Goal: Information Seeking & Learning: Learn about a topic

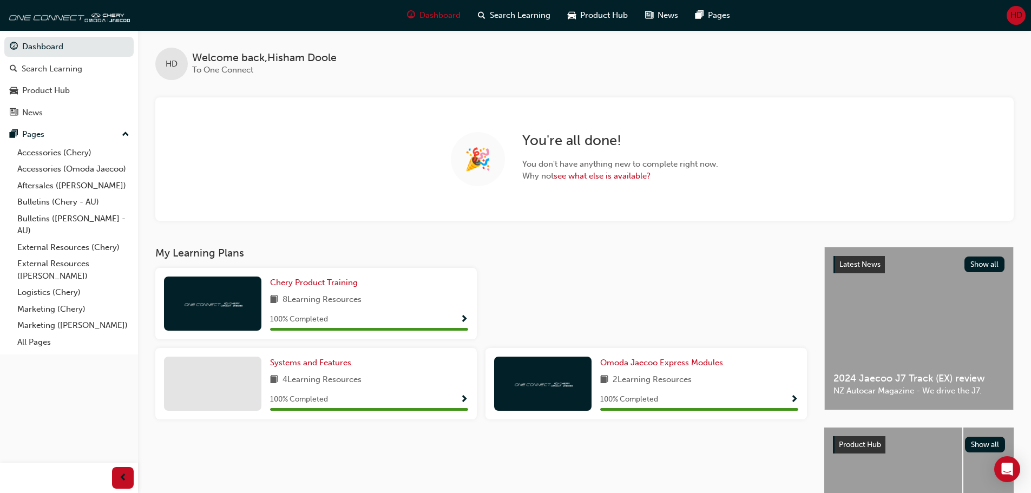
click at [466, 399] on span "Show Progress" at bounding box center [464, 400] width 8 height 10
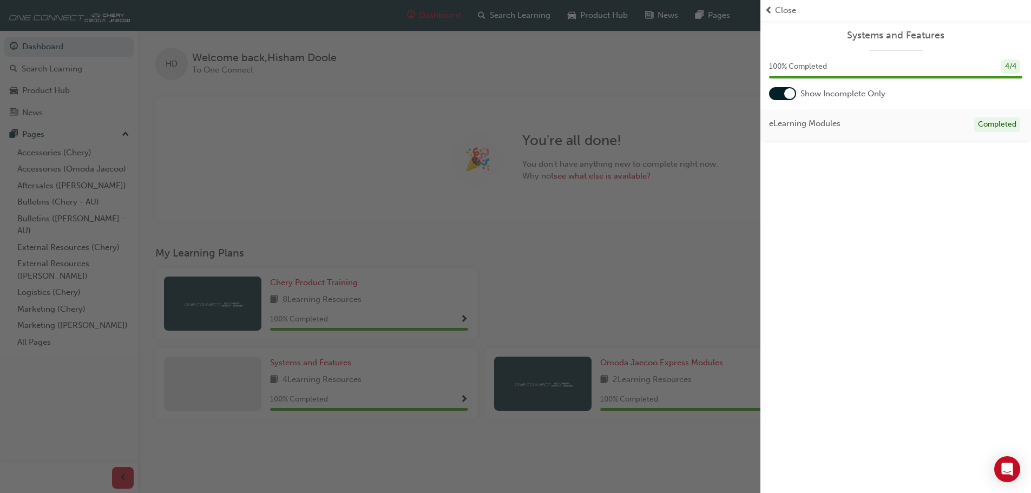
click at [865, 130] on div "eLearning Modules Completed" at bounding box center [895, 125] width 271 height 32
click at [925, 67] on div "100 % Completed 4 / 4" at bounding box center [895, 67] width 253 height 15
click at [1020, 60] on div "100 % Completed 4 / 4" at bounding box center [895, 67] width 253 height 15
click at [557, 316] on div "button" at bounding box center [380, 246] width 760 height 493
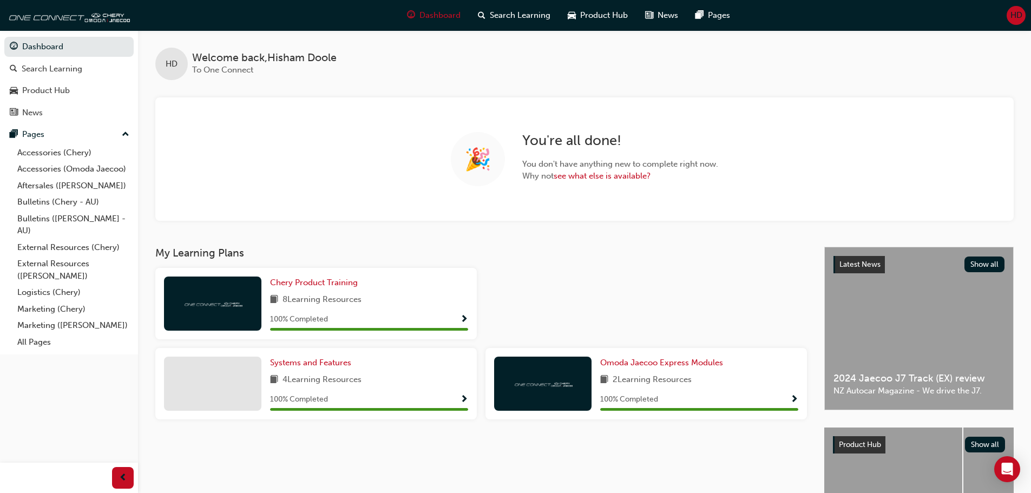
click at [431, 392] on div "Systems and Features 4 Learning Resources 100 % Completed" at bounding box center [369, 384] width 198 height 54
click at [306, 365] on span "Systems and Features" at bounding box center [310, 363] width 81 height 10
click at [300, 277] on link "Chery Product Training" at bounding box center [316, 283] width 92 height 12
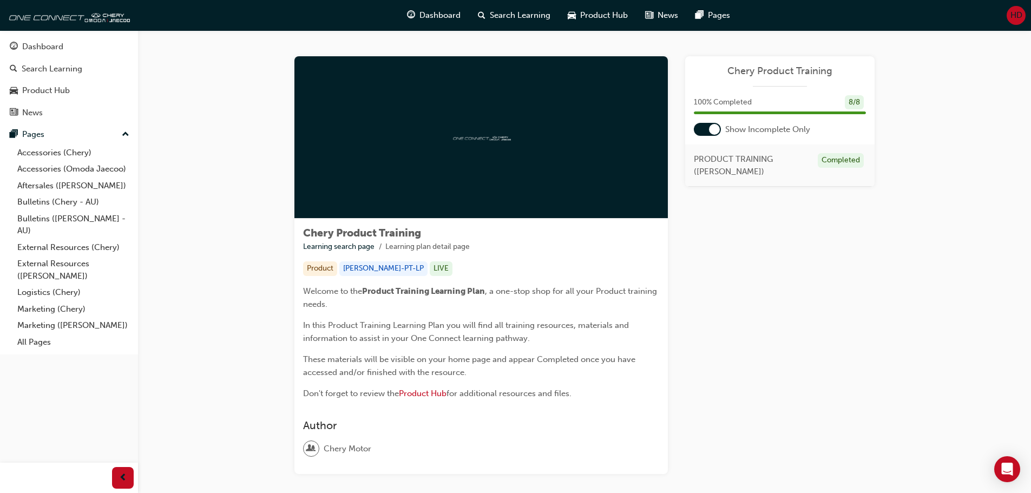
click at [714, 128] on div at bounding box center [714, 129] width 11 height 11
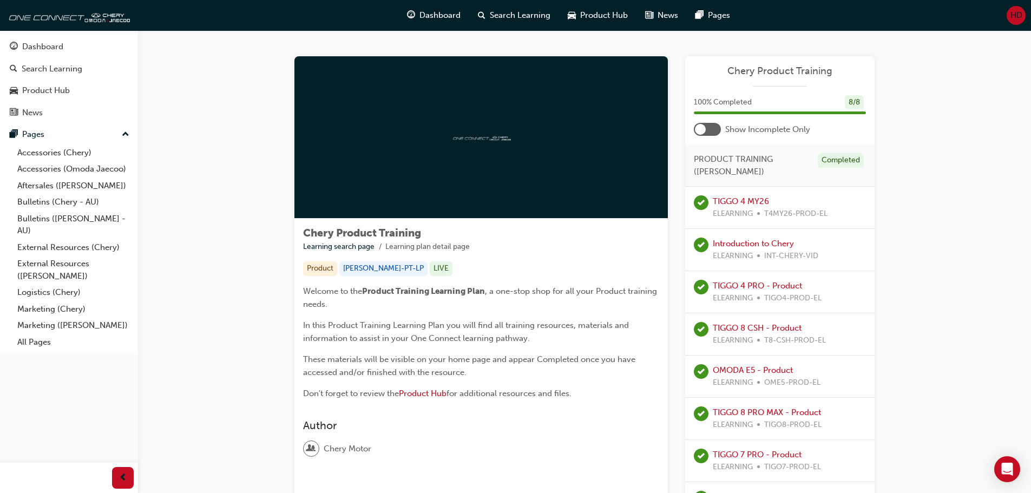
click at [702, 129] on div at bounding box center [700, 129] width 11 height 11
